Goal: Task Accomplishment & Management: Manage account settings

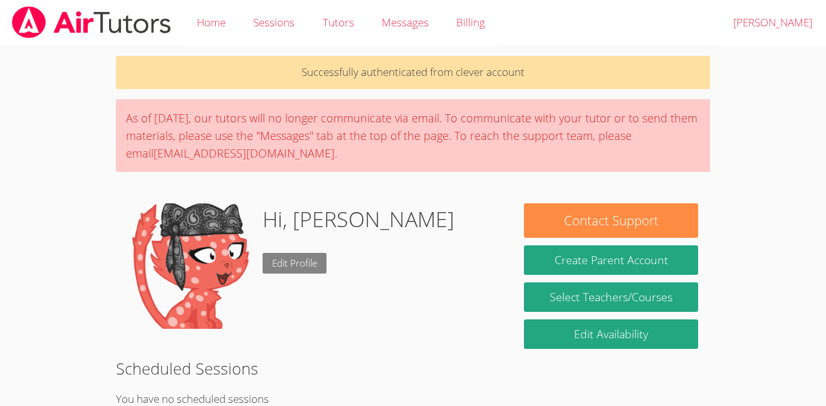
click at [288, 261] on link "Edit Profile" at bounding box center [295, 263] width 64 height 21
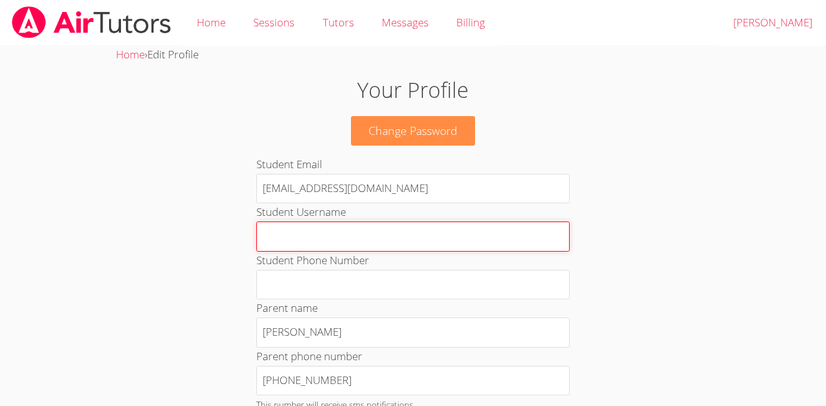
click at [400, 230] on input "Student Username" at bounding box center [412, 236] width 313 height 30
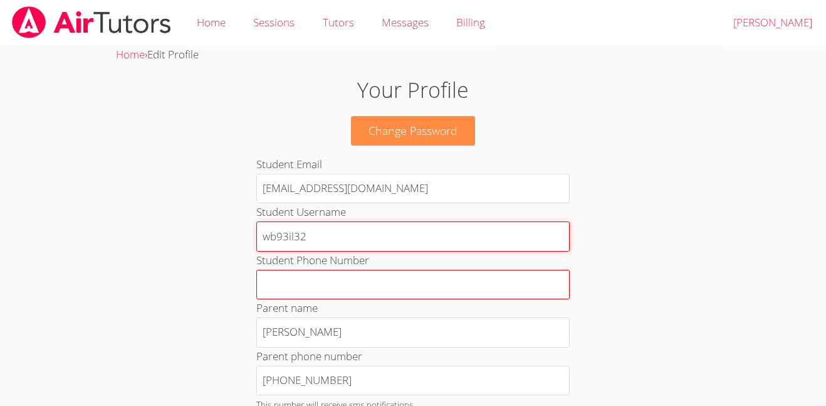
type input "wb93il32"
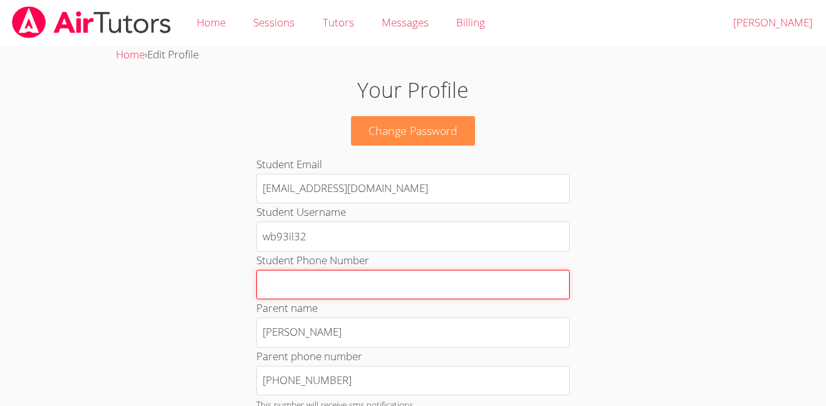
click at [302, 296] on input "Student Phone Number" at bounding box center [412, 285] width 313 height 30
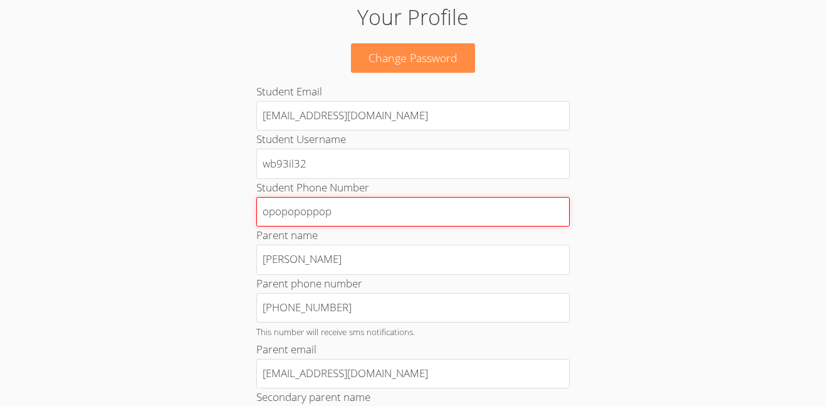
scroll to position [75, 0]
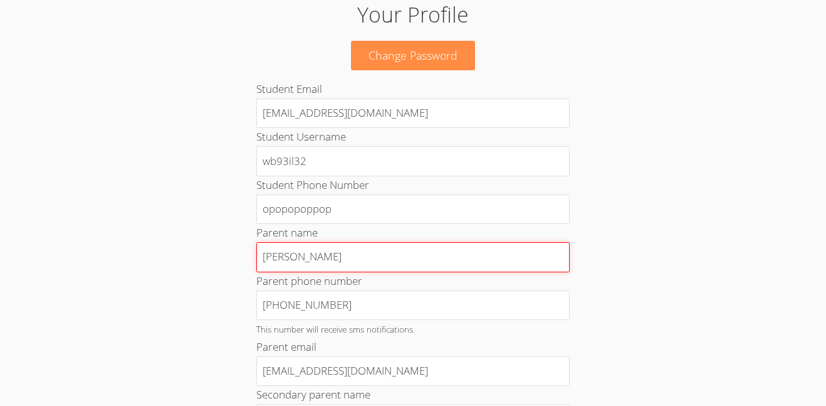
click at [415, 261] on input "[PERSON_NAME]" at bounding box center [412, 257] width 313 height 30
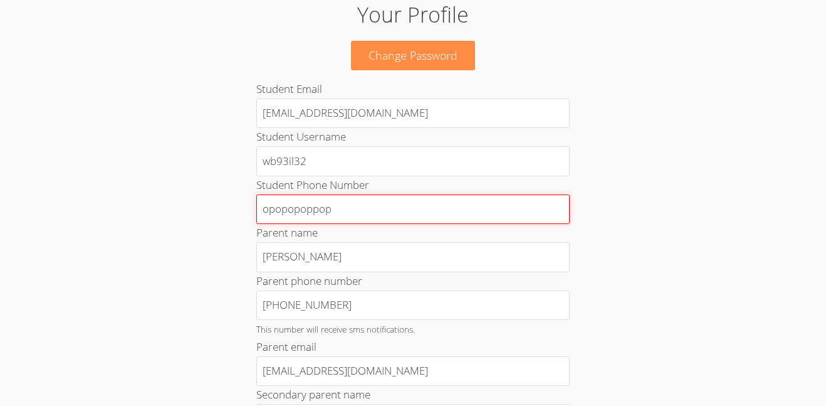
click at [520, 215] on input "opopopoppop" at bounding box center [412, 209] width 313 height 30
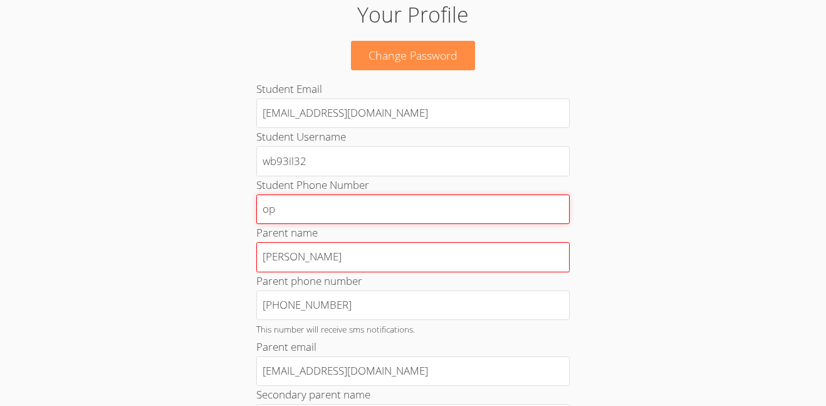
type input "o"
type input "14086054921"
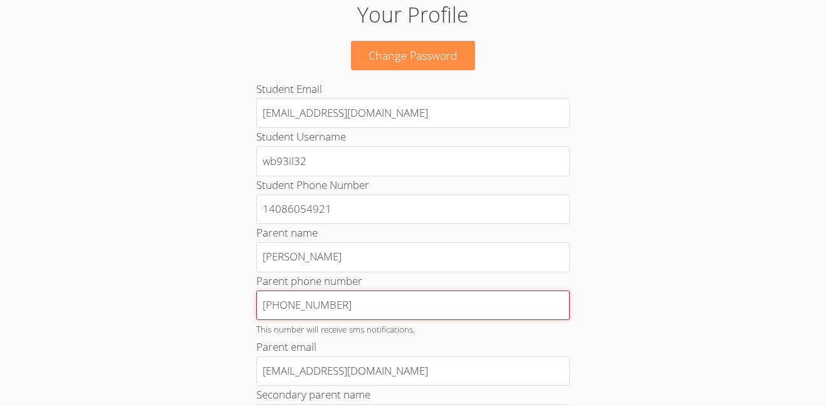
click at [368, 317] on input "[PHONE_NUMBER]" at bounding box center [412, 305] width 313 height 30
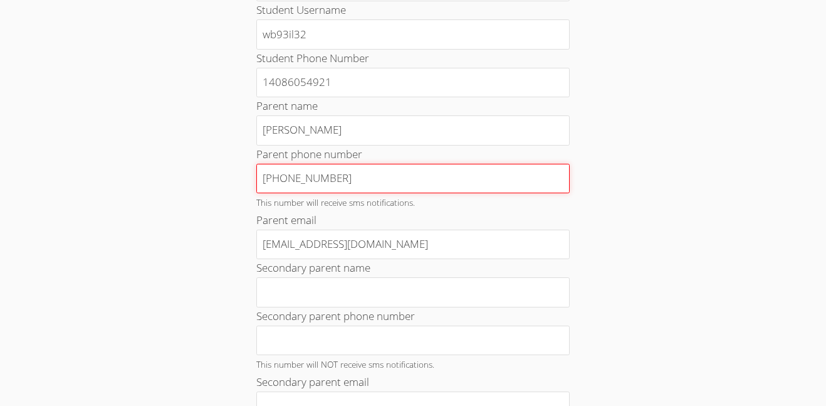
scroll to position [202, 0]
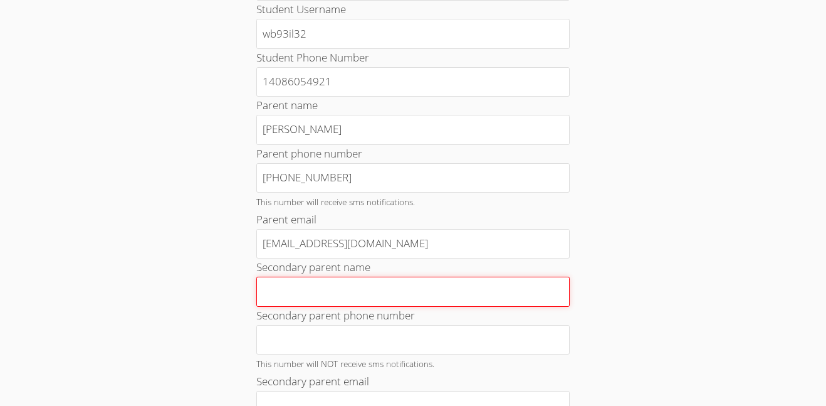
click at [434, 297] on input "Secondary parent name" at bounding box center [412, 291] width 313 height 30
type input "L"
type input "K"
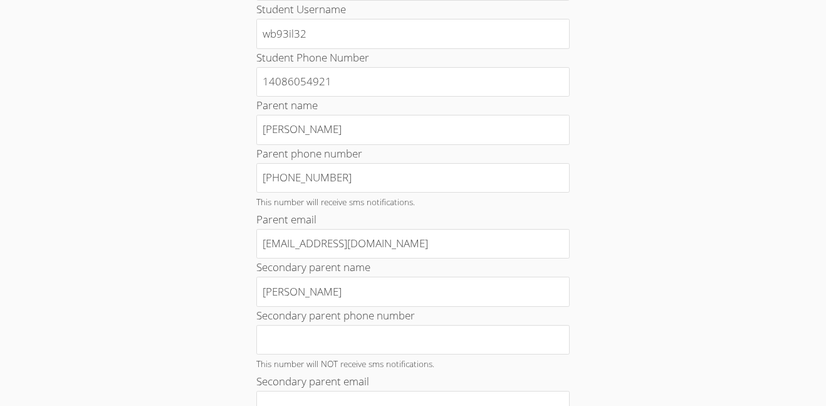
click at [260, 269] on label "Secondary parent name" at bounding box center [313, 266] width 114 height 14
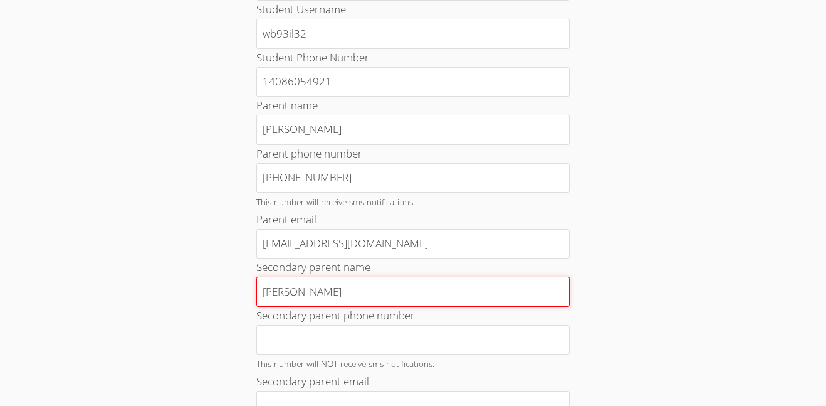
click at [260, 276] on input "[PERSON_NAME]" at bounding box center [412, 291] width 313 height 30
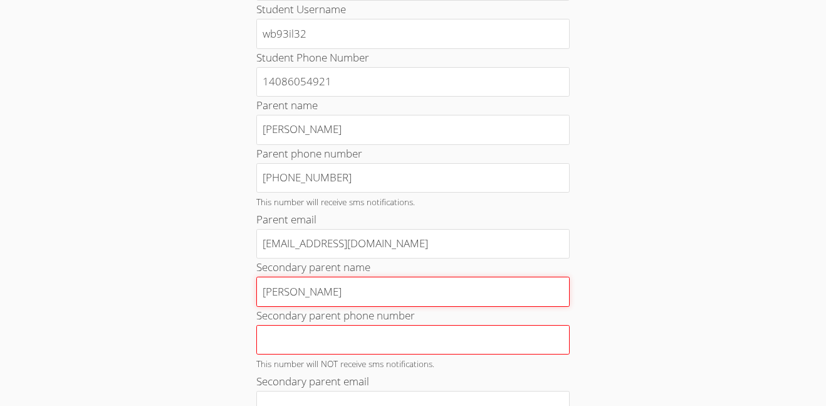
type input "[PERSON_NAME]"
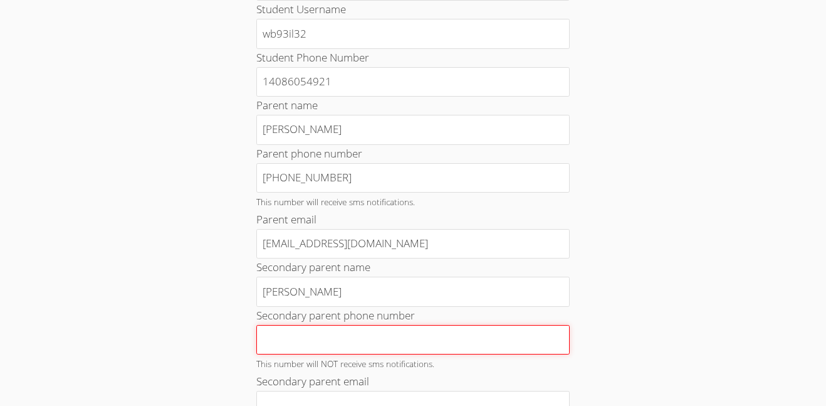
click at [300, 342] on input "Secondary parent phone number" at bounding box center [412, 340] width 313 height 30
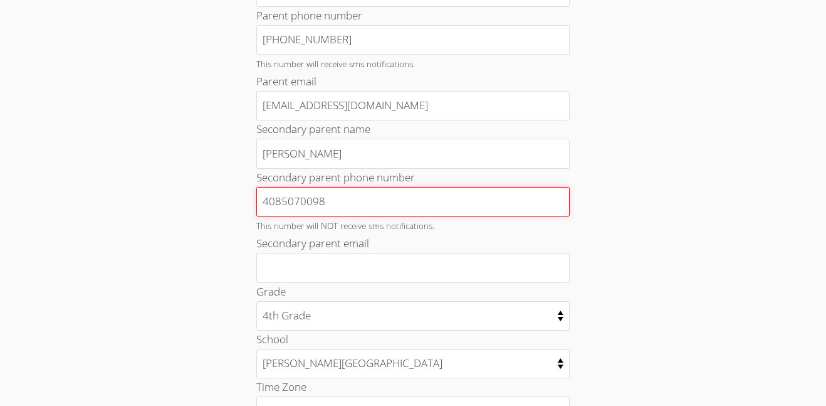
scroll to position [343, 0]
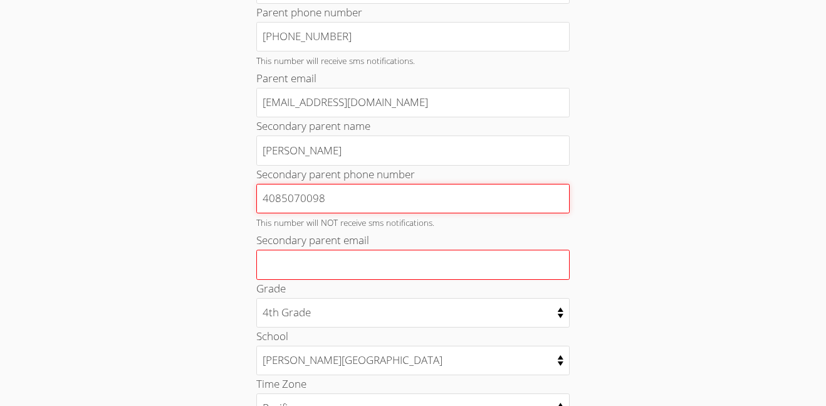
type input "4085070098"
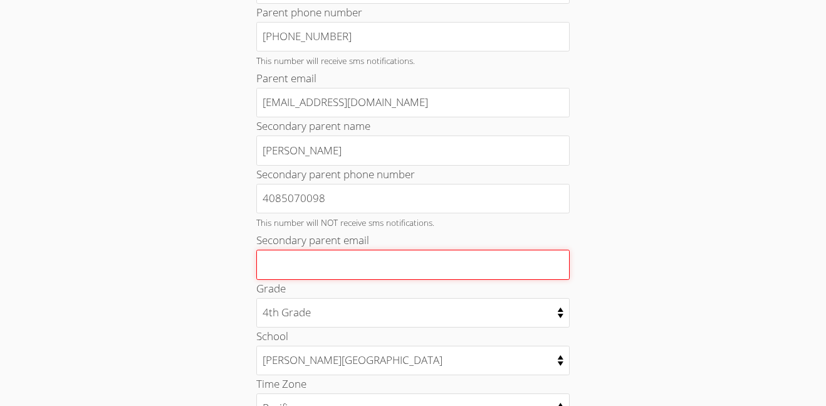
click at [288, 273] on input "Secondary parent email" at bounding box center [412, 264] width 313 height 30
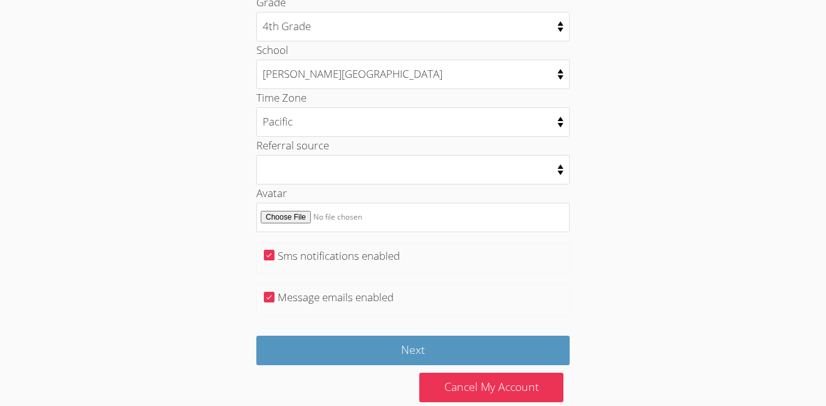
scroll to position [628, 0]
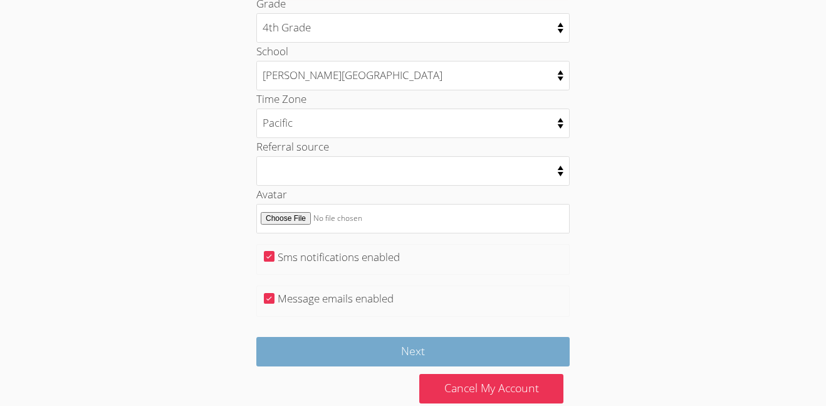
type input "non"
click at [313, 350] on input "Next" at bounding box center [412, 351] width 313 height 29
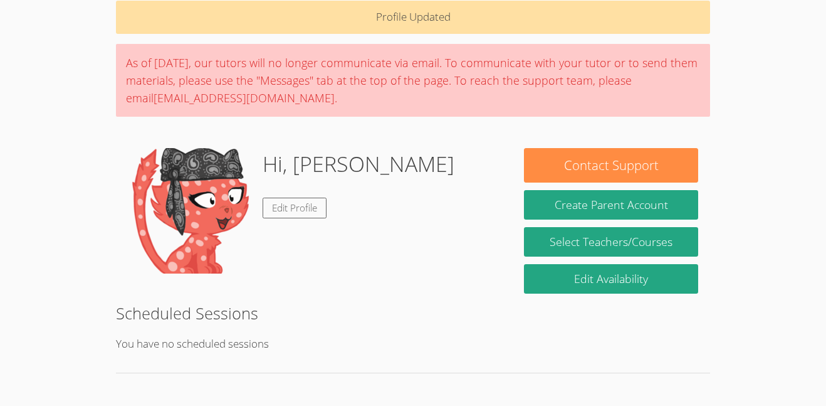
scroll to position [60, 0]
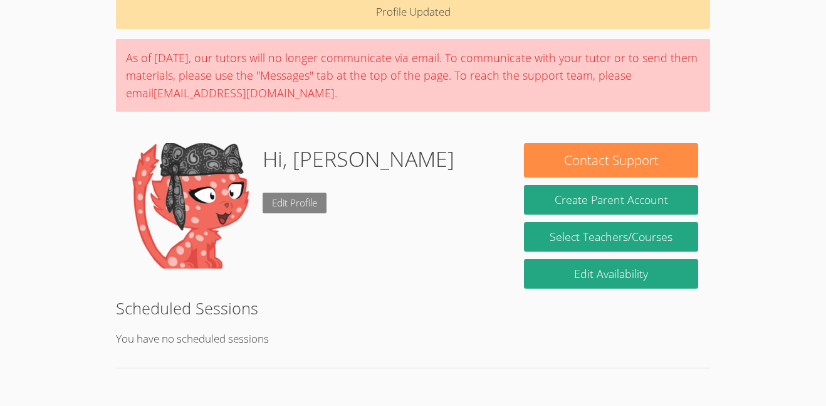
click at [294, 211] on link "Edit Profile" at bounding box center [295, 202] width 64 height 21
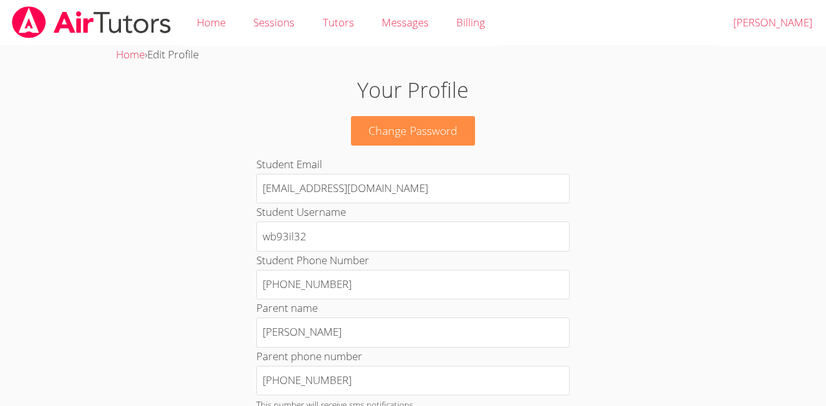
click at [61, 21] on img at bounding box center [92, 22] width 162 height 32
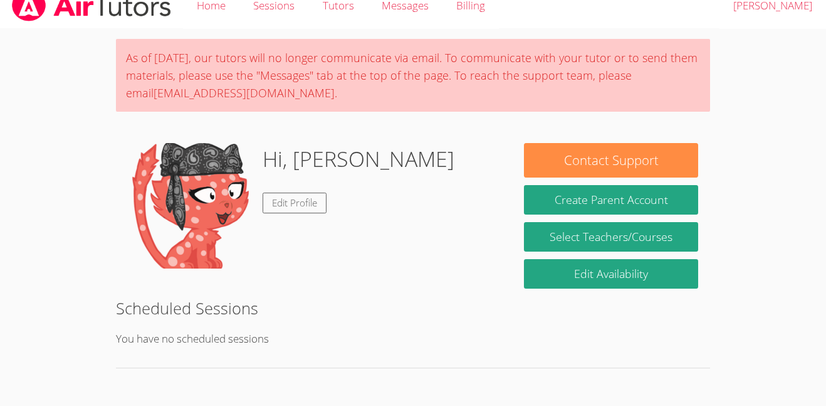
click at [162, 175] on img at bounding box center [189, 205] width 125 height 125
click at [185, 190] on img at bounding box center [189, 205] width 125 height 125
click at [194, 187] on img at bounding box center [189, 205] width 125 height 125
click at [299, 207] on link "Edit Profile" at bounding box center [295, 202] width 64 height 21
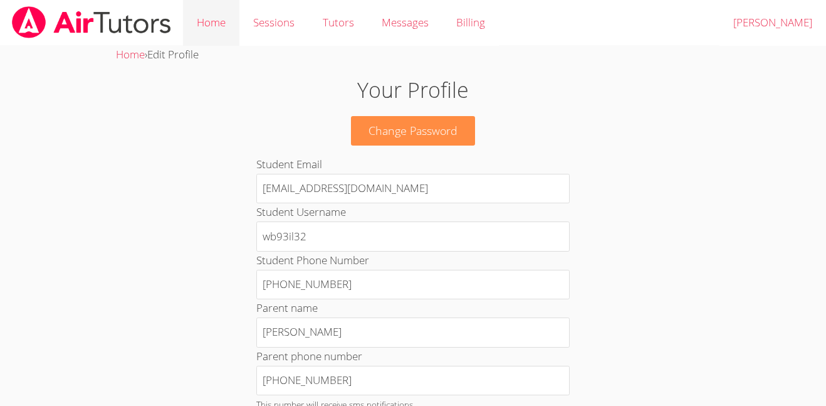
click at [234, 23] on link "Home" at bounding box center [211, 23] width 56 height 46
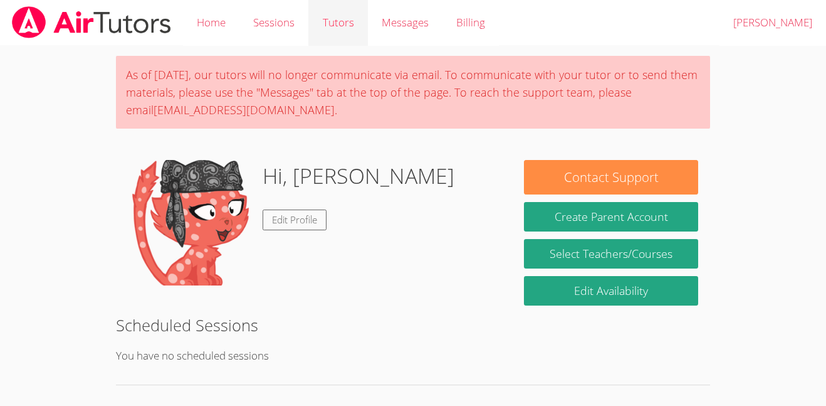
click at [334, 15] on link "Tutors" at bounding box center [337, 23] width 59 height 46
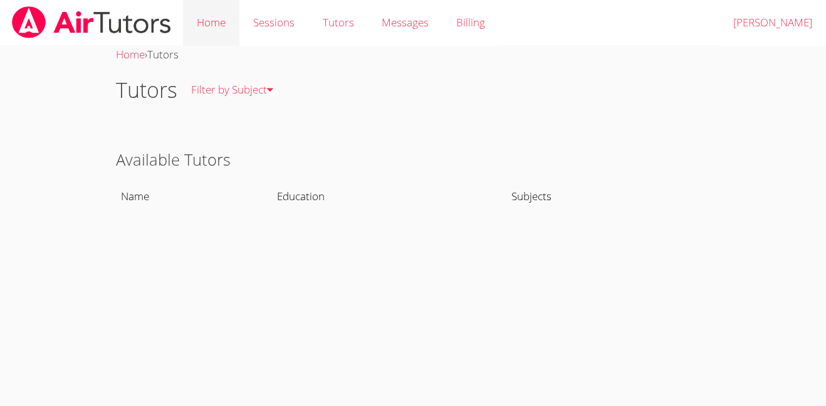
click at [226, 27] on link "Home" at bounding box center [211, 23] width 56 height 46
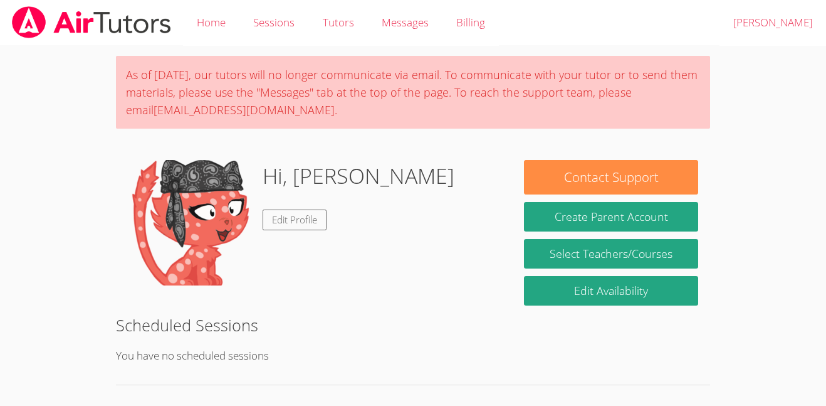
scroll to position [17, 0]
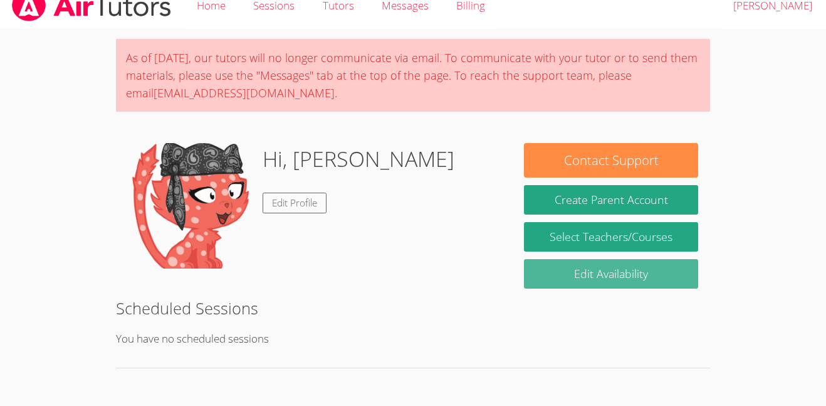
click at [636, 272] on link "Edit Availability" at bounding box center [611, 273] width 174 height 29
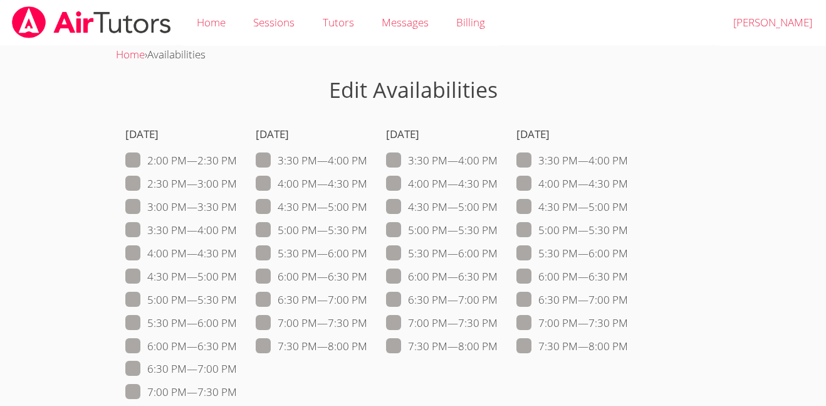
click at [628, 160] on span at bounding box center [628, 160] width 0 height 14
click at [628, 160] on input "3:30 PM — 4:00 PM" at bounding box center [633, 157] width 11 height 11
checkbox input "true"
click at [628, 184] on span at bounding box center [628, 183] width 0 height 14
click at [628, 184] on input "4:00 PM — 4:30 PM" at bounding box center [633, 180] width 11 height 11
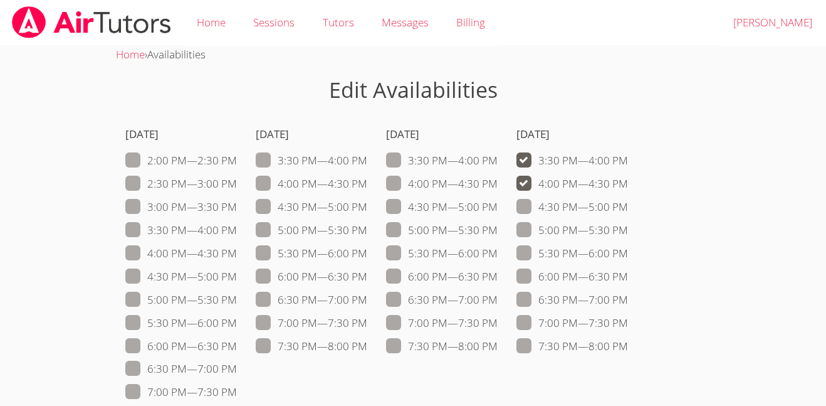
checkbox input "true"
click at [227, 18] on link "Home" at bounding box center [211, 23] width 56 height 46
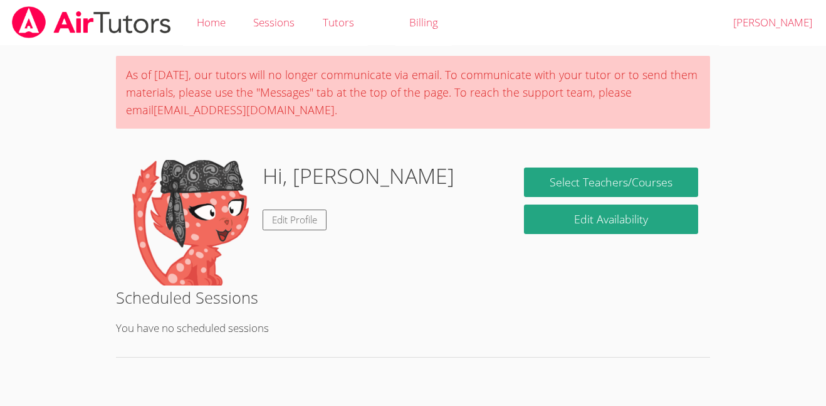
click at [136, 34] on img at bounding box center [92, 22] width 162 height 32
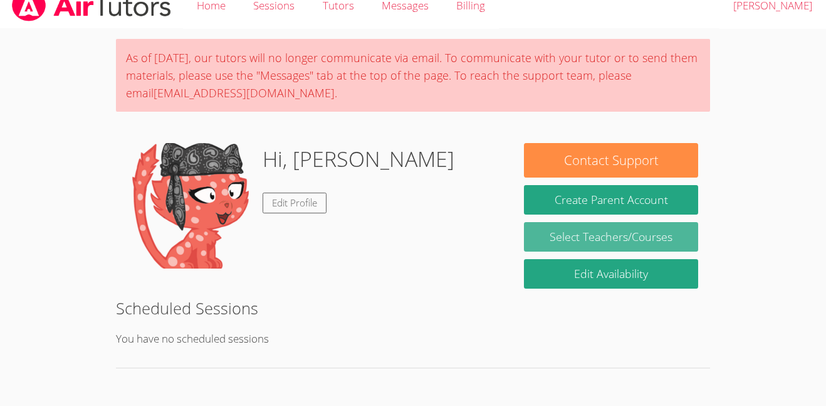
click at [626, 234] on link "Select Teachers/Courses" at bounding box center [611, 236] width 174 height 29
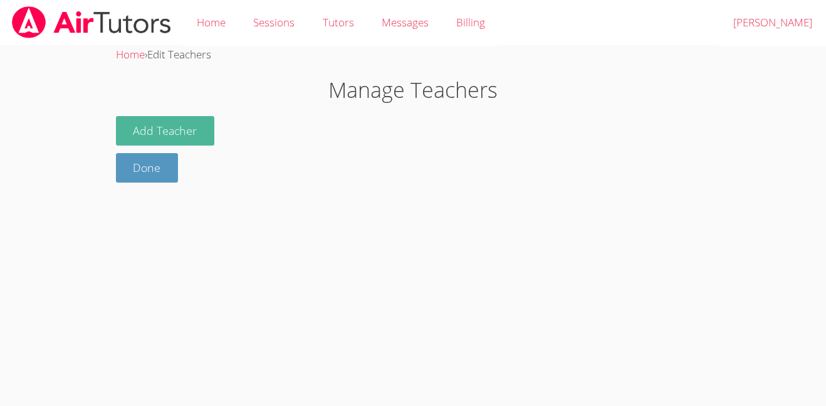
click at [185, 138] on button "Add Teacher" at bounding box center [165, 130] width 99 height 29
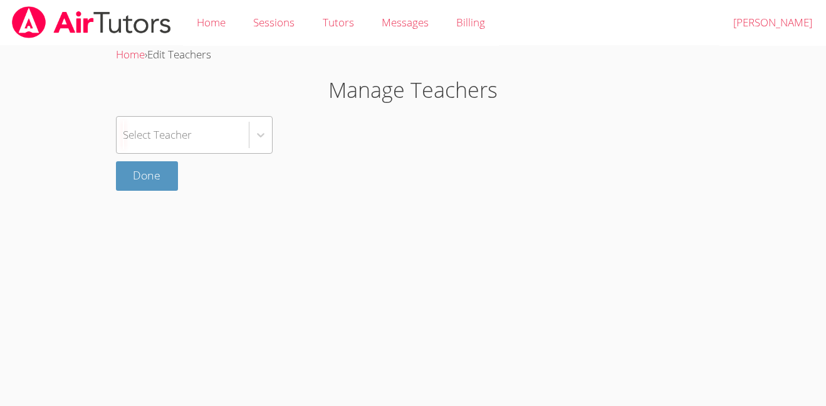
click at [186, 140] on div "Select Teacher" at bounding box center [157, 134] width 69 height 18
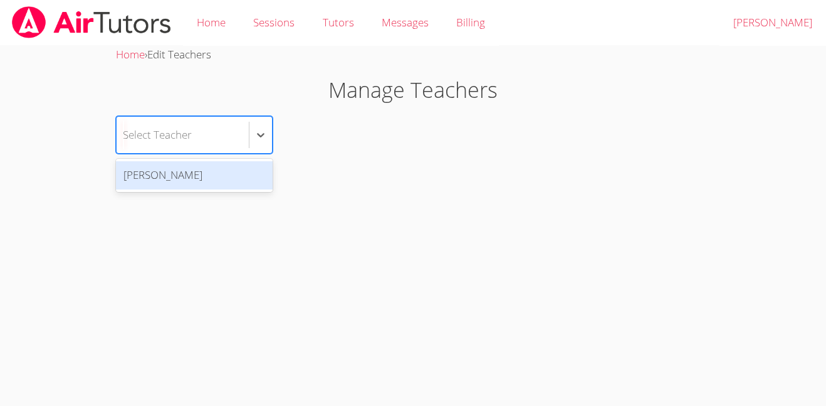
click at [207, 180] on div "Shannon Soza" at bounding box center [194, 175] width 157 height 28
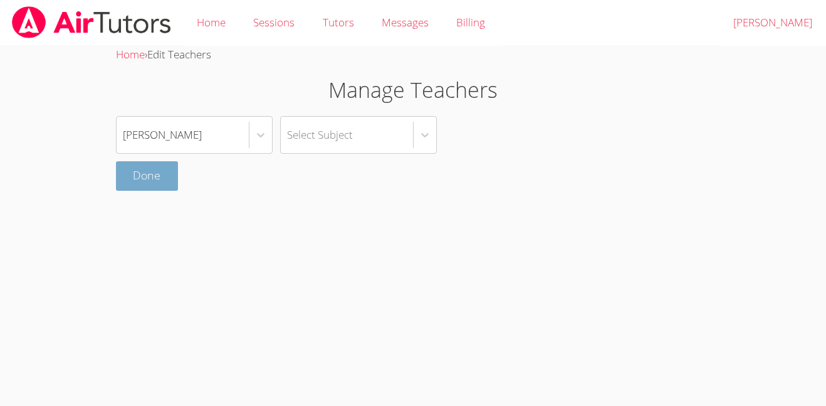
click at [172, 172] on link "Done" at bounding box center [147, 175] width 63 height 29
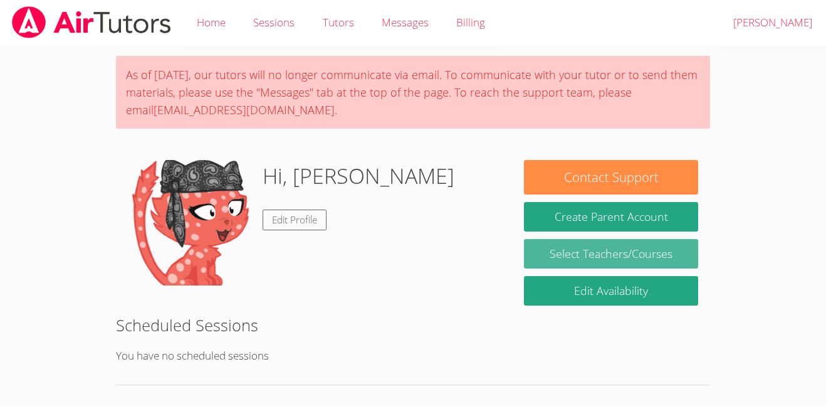
click at [684, 256] on link "Select Teachers/Courses" at bounding box center [611, 253] width 174 height 29
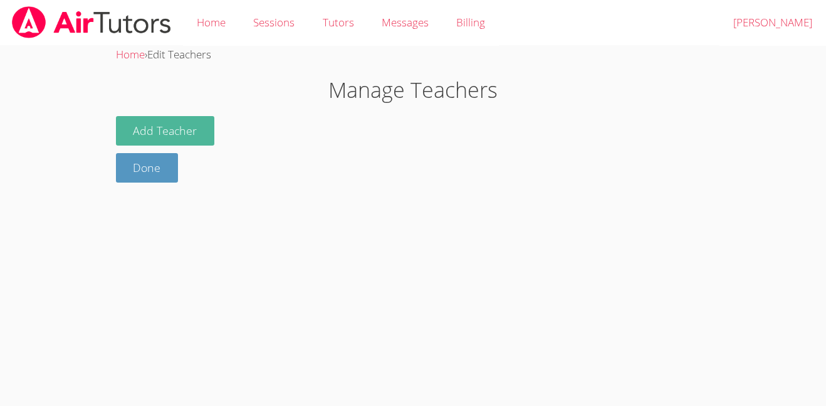
click at [160, 135] on button "Add Teacher" at bounding box center [165, 130] width 99 height 29
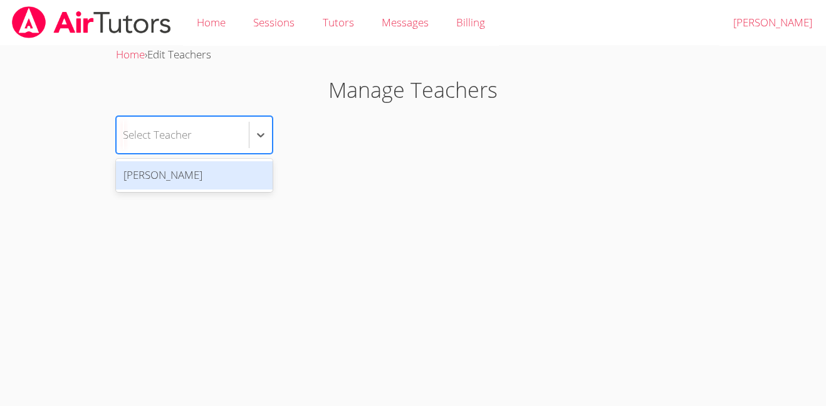
click at [240, 170] on div "Shannon Soza" at bounding box center [194, 175] width 157 height 28
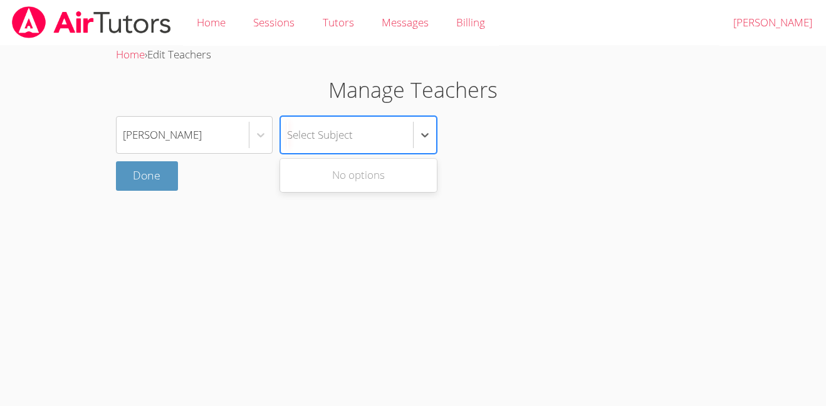
click at [420, 185] on div "No options" at bounding box center [358, 175] width 157 height 28
type input "art"
click at [469, 294] on body "Home Sessions Tutors Messages Billing Logout Avery Home › Edit Teachers Manage …" at bounding box center [413, 203] width 826 height 406
type input "ART"
click at [144, 181] on link "Done" at bounding box center [147, 175] width 63 height 29
